Goal: Task Accomplishment & Management: Manage account settings

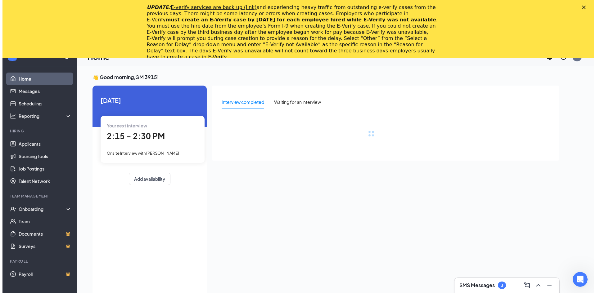
scroll to position [31, 0]
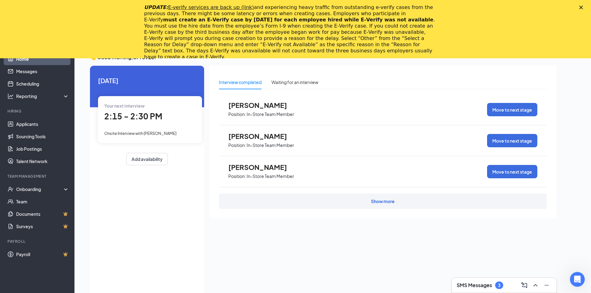
click at [302, 203] on div "Show more" at bounding box center [383, 202] width 328 height 16
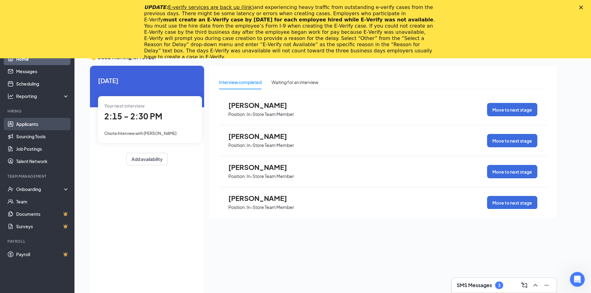
click at [32, 124] on link "Applicants" at bounding box center [42, 124] width 53 height 12
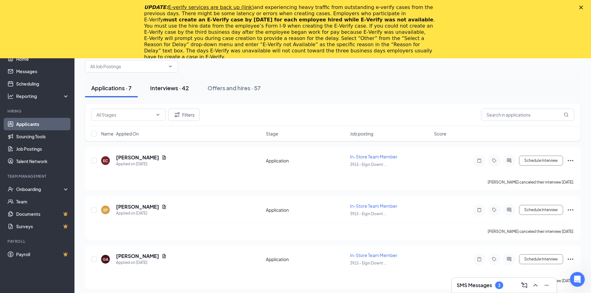
click at [178, 89] on div "Interviews · 42" at bounding box center [169, 88] width 39 height 8
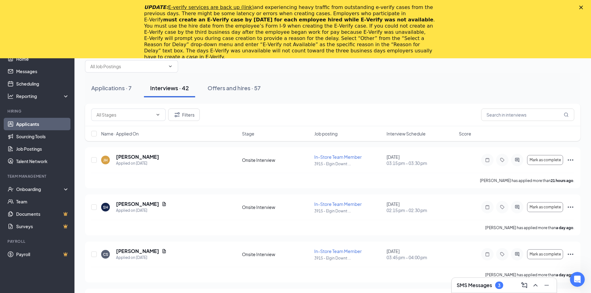
click at [583, 9] on polygon "Close" at bounding box center [581, 8] width 4 height 4
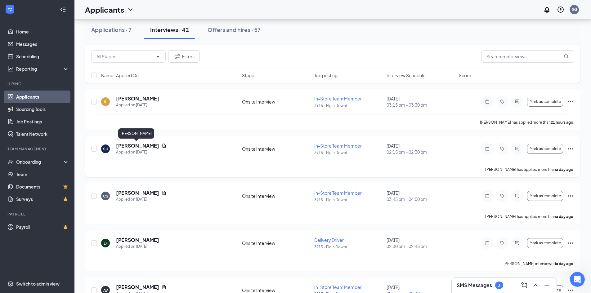
click at [122, 147] on h5 "[PERSON_NAME]" at bounding box center [137, 145] width 43 height 7
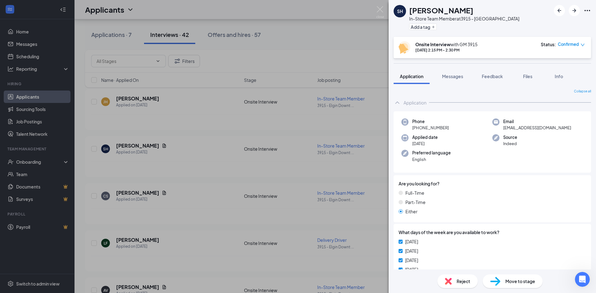
click at [239, 216] on div "SH [PERSON_NAME] In-Store Team Member at 3915 - [GEOGRAPHIC_DATA] Add a tag Ons…" at bounding box center [298, 146] width 596 height 293
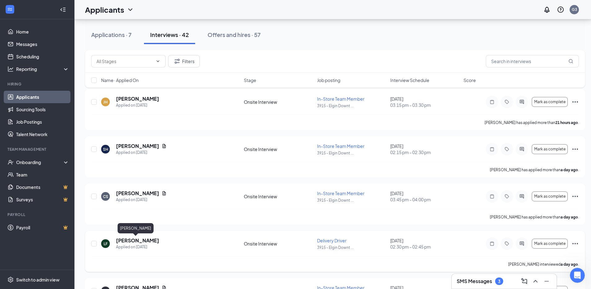
click at [119, 241] on h5 "[PERSON_NAME]" at bounding box center [137, 240] width 43 height 7
